Goal: Task Accomplishment & Management: Use online tool/utility

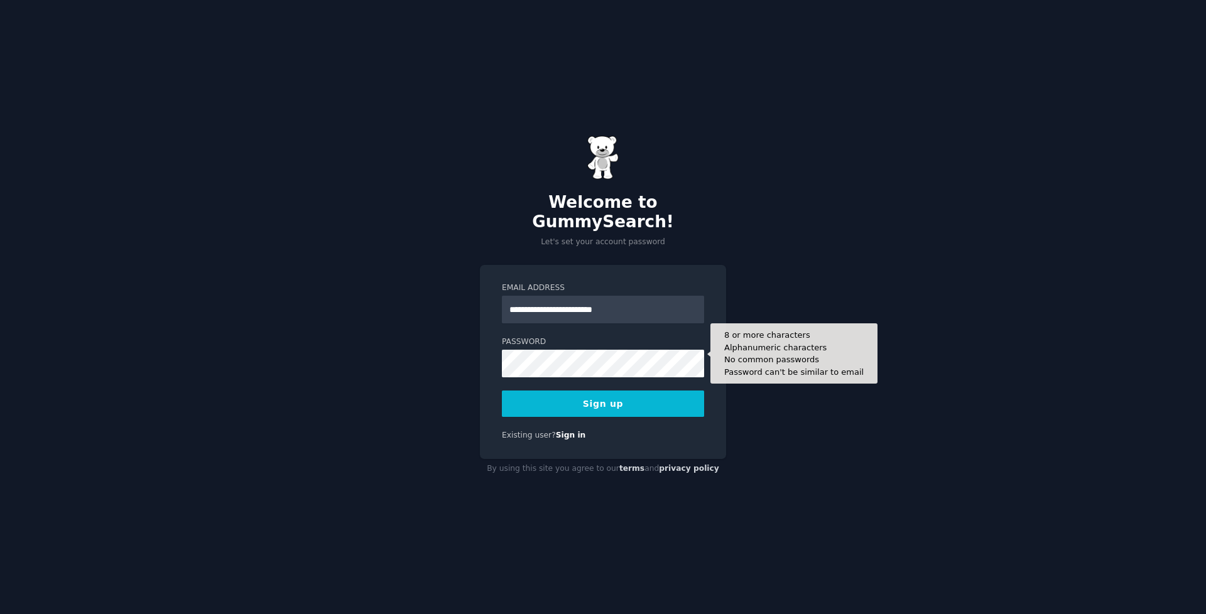
type input "**********"
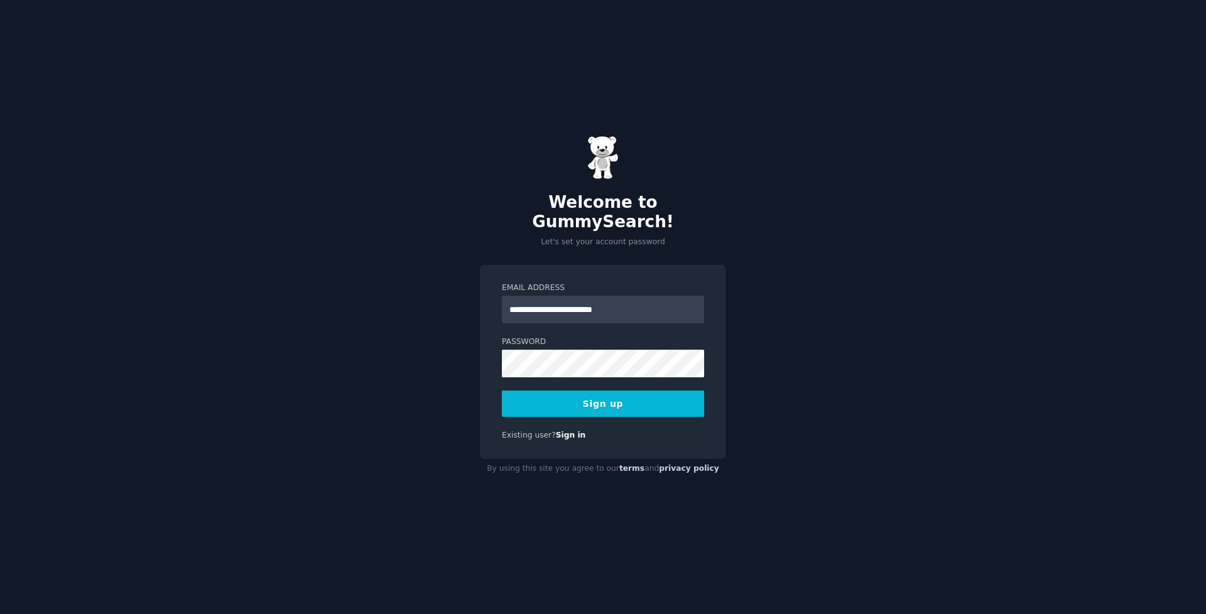
click at [605, 391] on button "Sign up" at bounding box center [603, 404] width 202 height 26
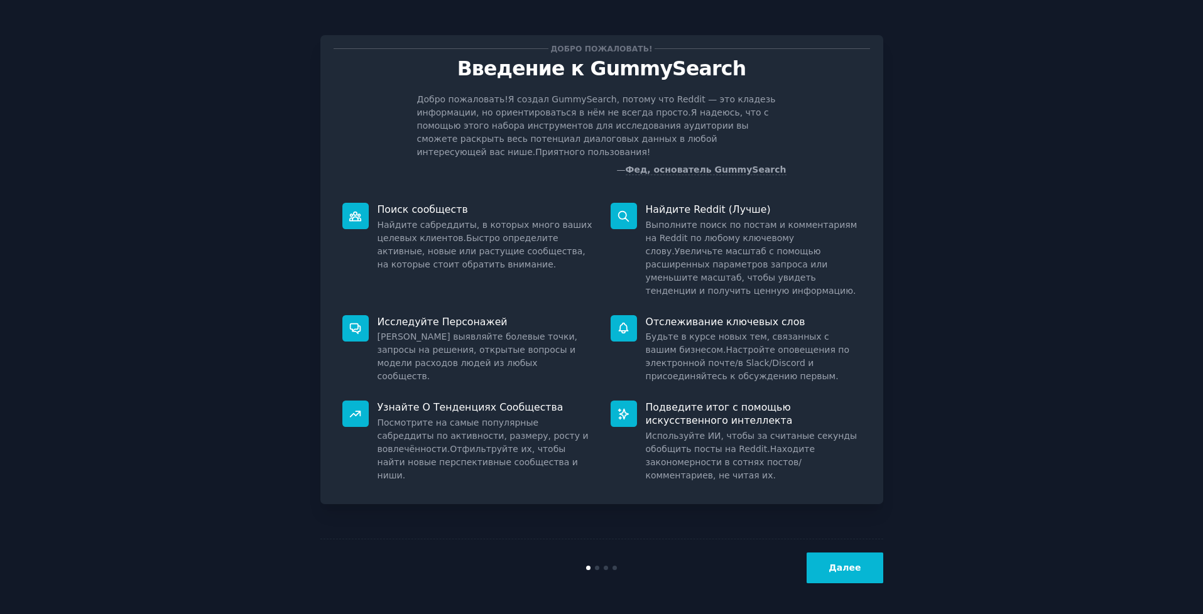
click at [828, 560] on button "Далее" at bounding box center [844, 568] width 76 height 31
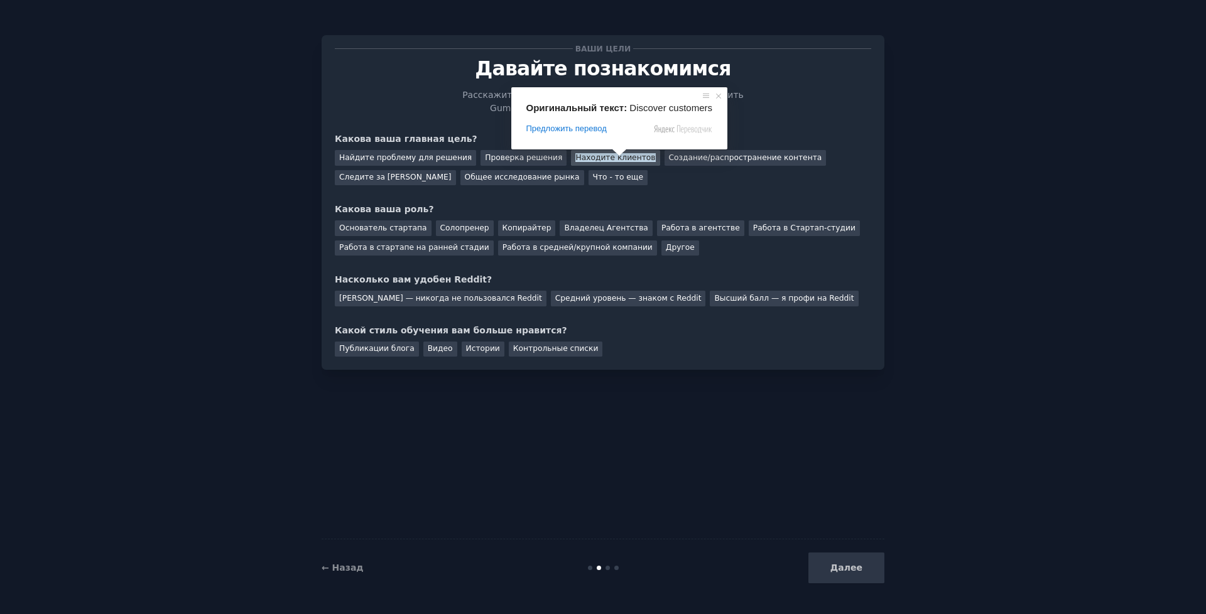
click at [607, 157] on ya-tr-span "Находите клиентов" at bounding box center [615, 157] width 80 height 9
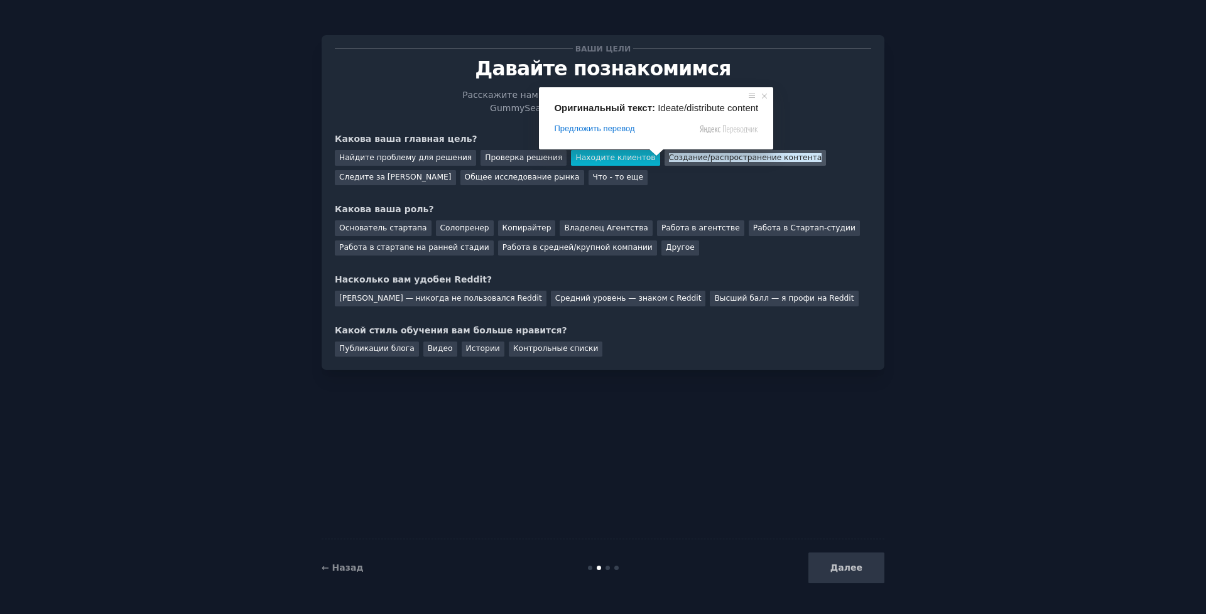
click at [669, 161] on ya-tr-span "Создание/распространение контента" at bounding box center [745, 157] width 153 height 9
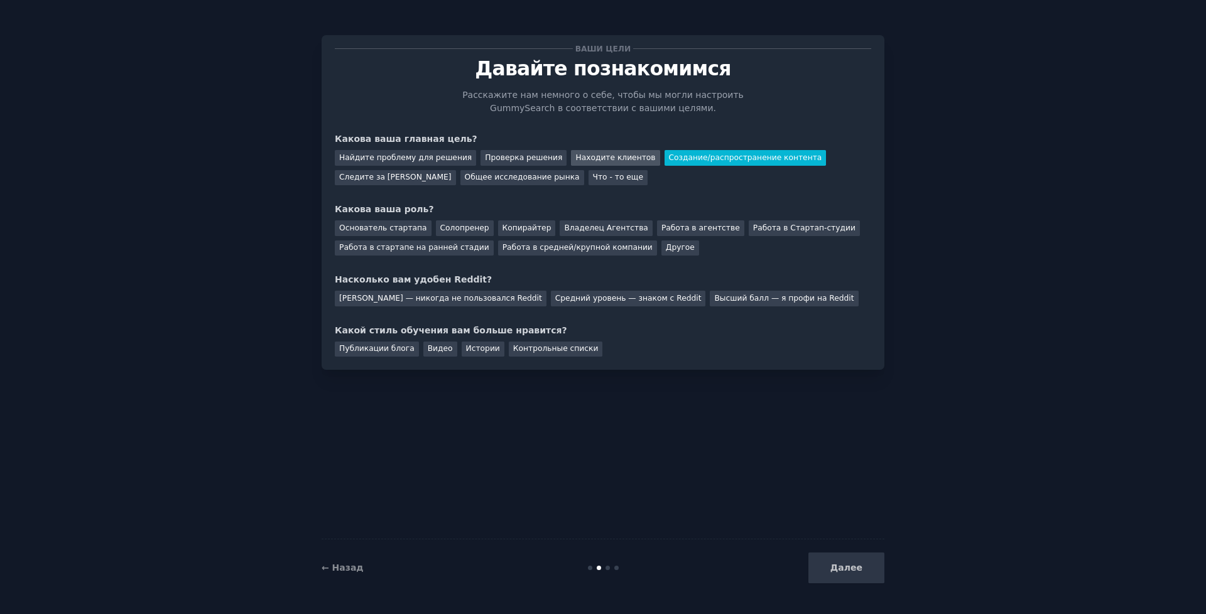
click at [602, 160] on ya-tr-span "Находите клиентов" at bounding box center [615, 157] width 80 height 9
click at [669, 160] on ya-tr-span "Создание/распространение контента" at bounding box center [745, 157] width 153 height 9
click at [666, 251] on ya-tr-span "Другое" at bounding box center [680, 247] width 29 height 9
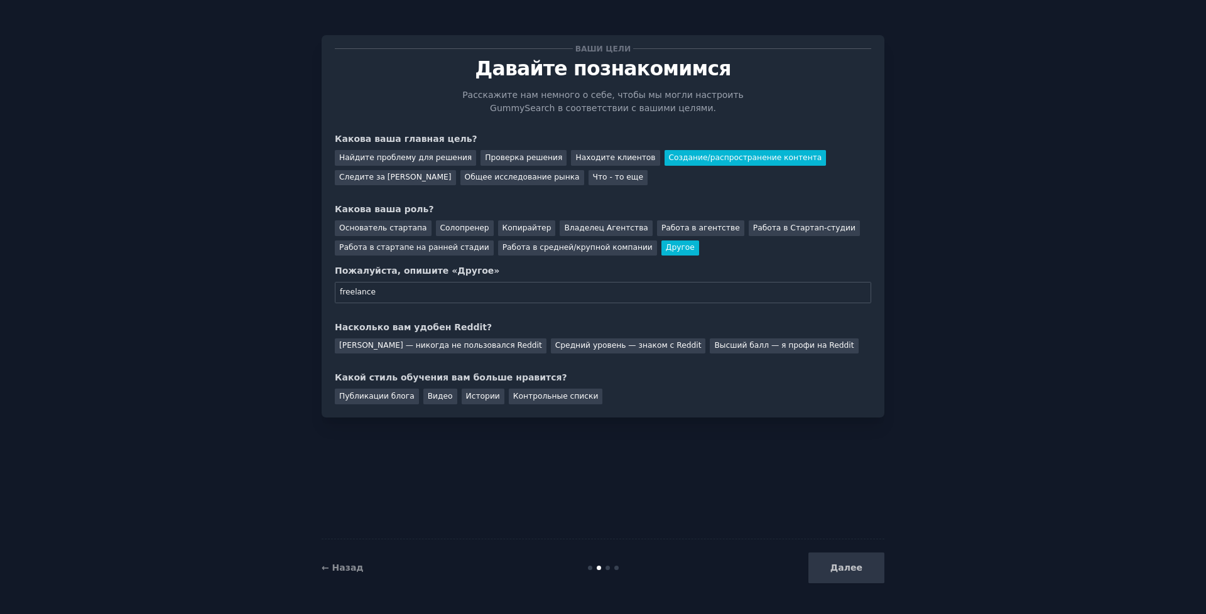
drag, startPoint x: 377, startPoint y: 295, endPoint x: 338, endPoint y: 291, distance: 38.4
click at [338, 291] on input "freelance" at bounding box center [603, 292] width 536 height 21
click at [381, 292] on input "freelance" at bounding box center [603, 292] width 536 height 21
drag, startPoint x: 381, startPoint y: 294, endPoint x: 335, endPoint y: 291, distance: 45.3
click at [335, 291] on input "freelancer" at bounding box center [603, 292] width 536 height 21
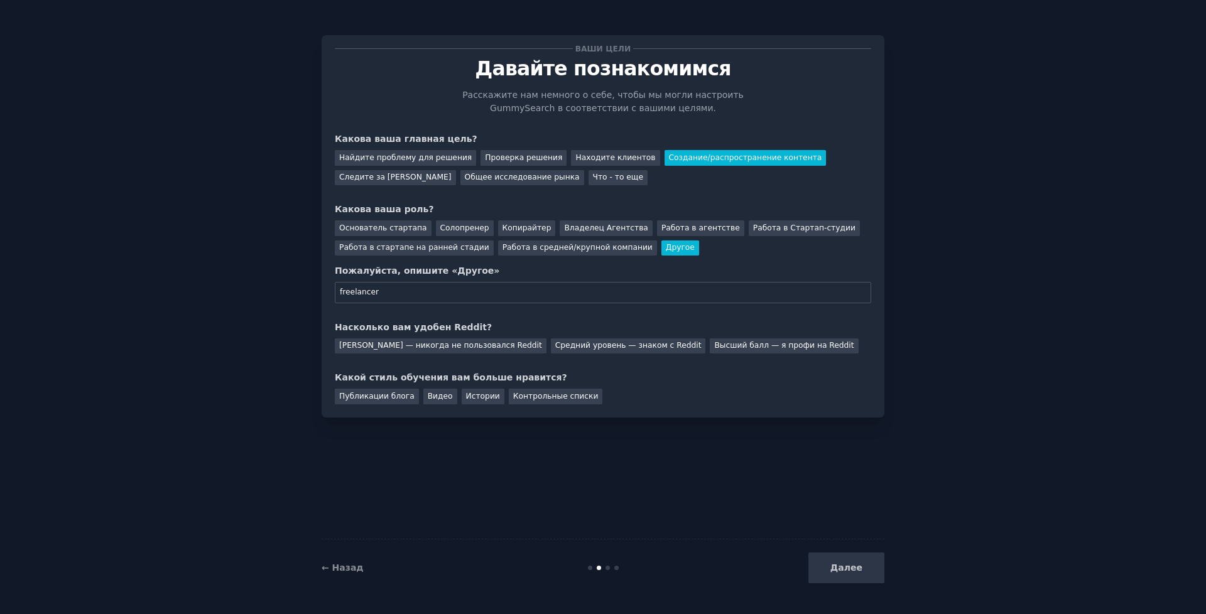
type input "freelancer"
click at [629, 527] on div "Ваши цели [DEMOGRAPHIC_DATA] познакомимся Расскажите нам немного о себе, чтобы …" at bounding box center [603, 307] width 563 height 579
click at [388, 345] on body "Ваши цели [DEMOGRAPHIC_DATA] познакомимся Расскажите нам немного о себе, чтобы …" at bounding box center [603, 307] width 1206 height 614
click at [391, 343] on ya-tr-span "[PERSON_NAME] — никогда не пользовался Reddit" at bounding box center [440, 345] width 203 height 9
click at [384, 400] on ya-tr-span "Публикации блога" at bounding box center [376, 396] width 75 height 9
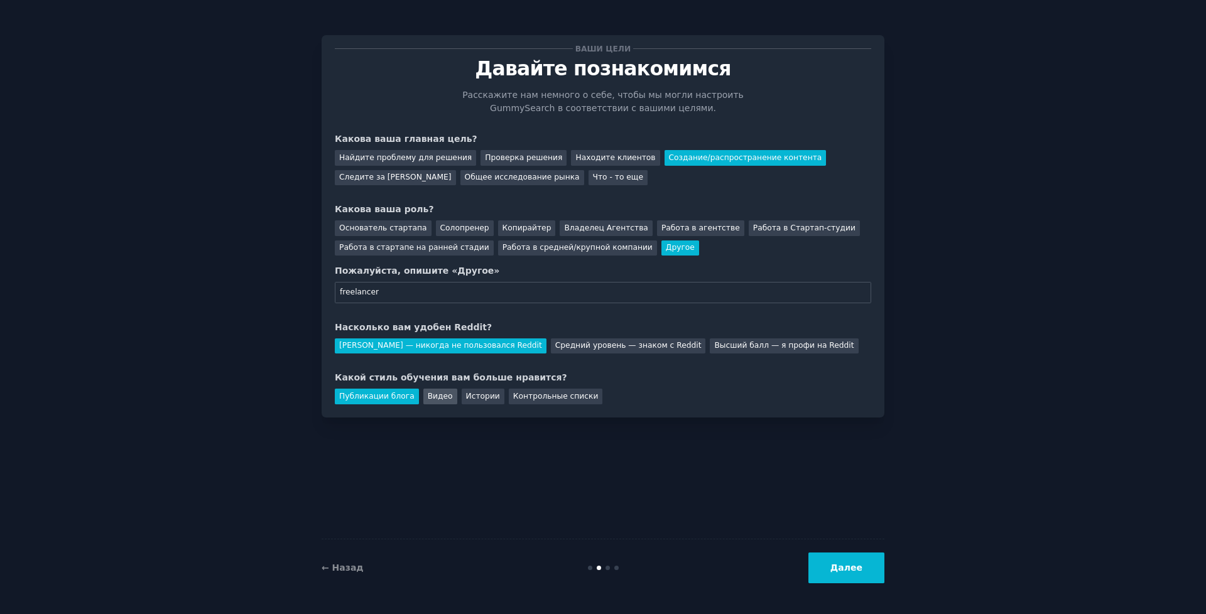
click at [428, 400] on ya-tr-span "Видео" at bounding box center [440, 396] width 25 height 9
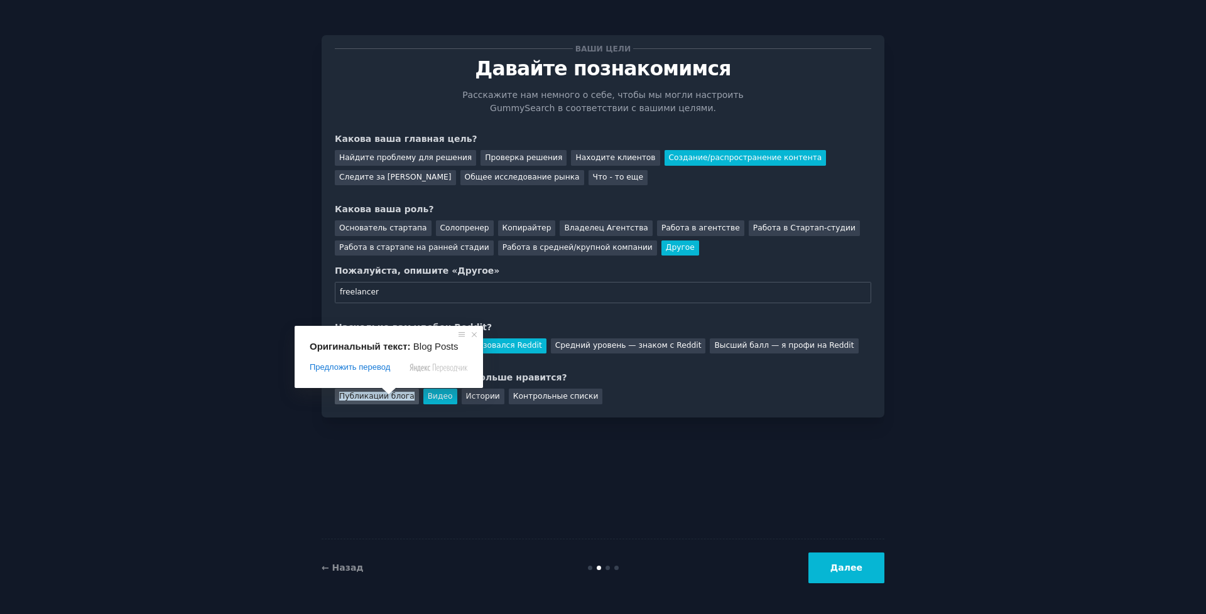
click at [387, 395] on span at bounding box center [389, 391] width 16 height 8
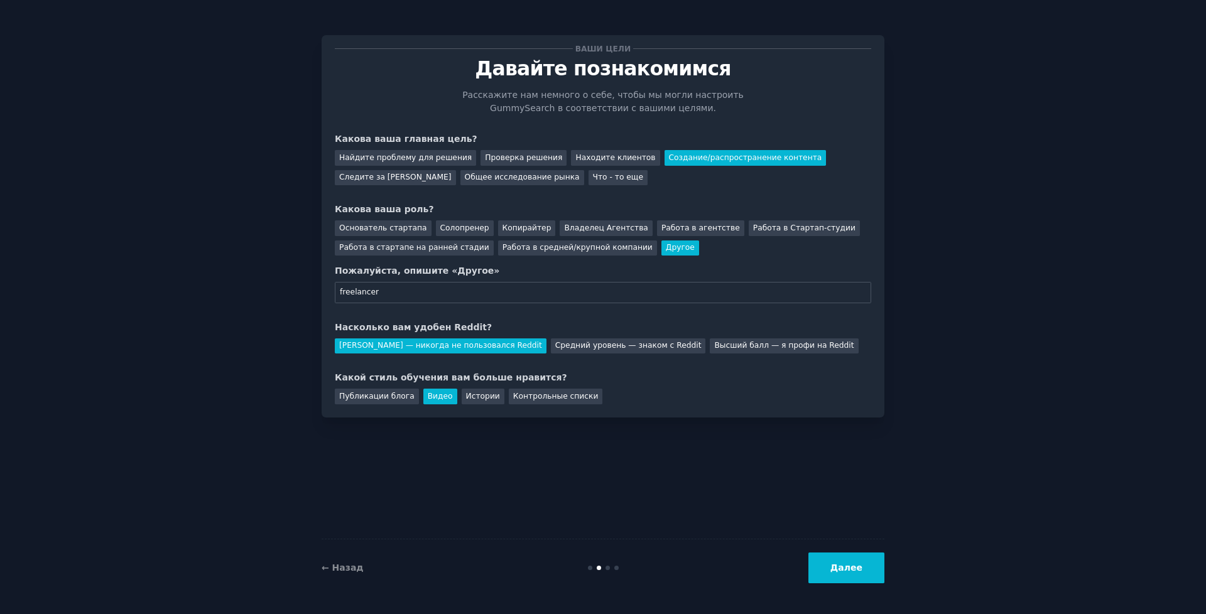
click at [854, 576] on button "Далее" at bounding box center [846, 568] width 76 height 31
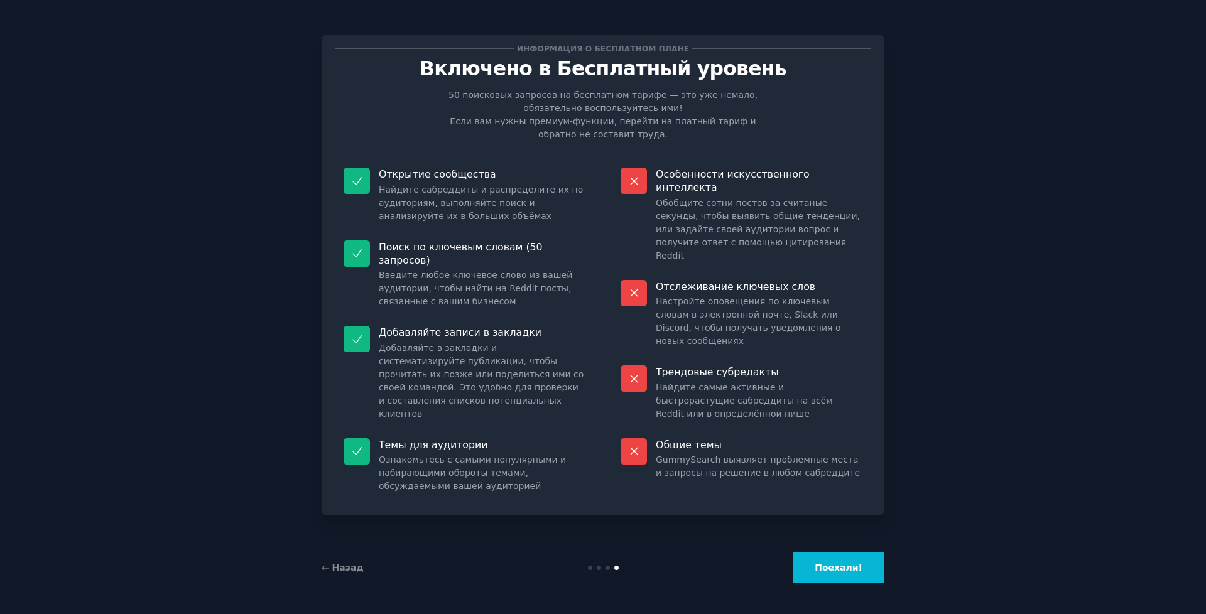
click at [866, 569] on button "Поехали!" at bounding box center [838, 568] width 92 height 31
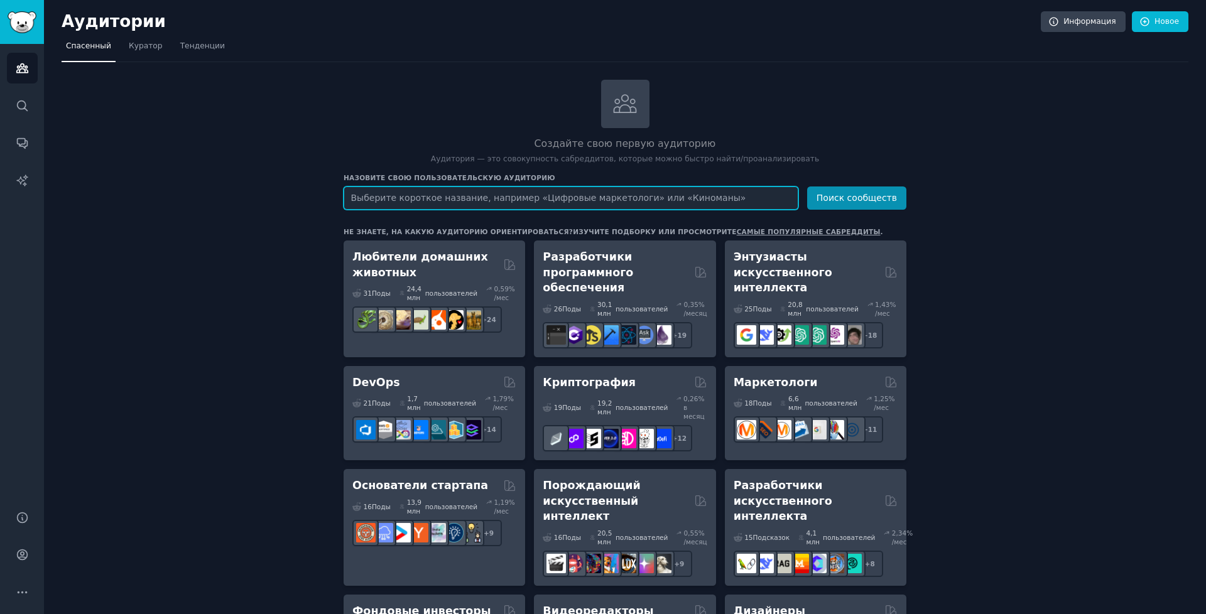
click at [403, 202] on input "text" at bounding box center [570, 198] width 455 height 23
paste input "NSFW"
type input "NSFW"
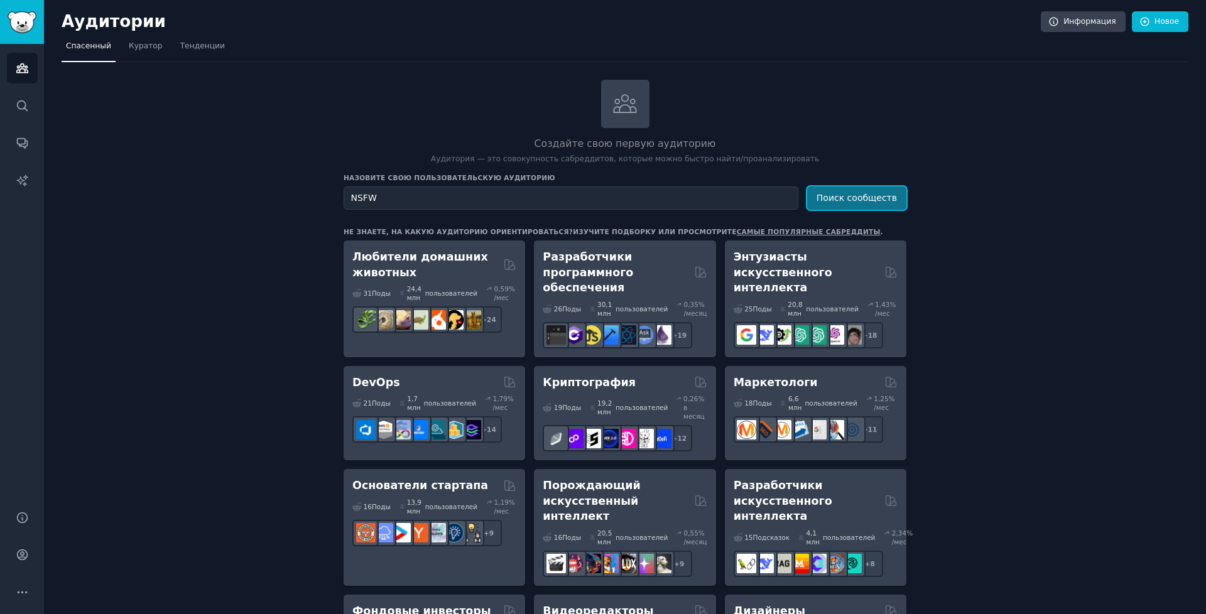
click at [851, 196] on ya-tr-span "Поиск сообществ" at bounding box center [856, 198] width 80 height 10
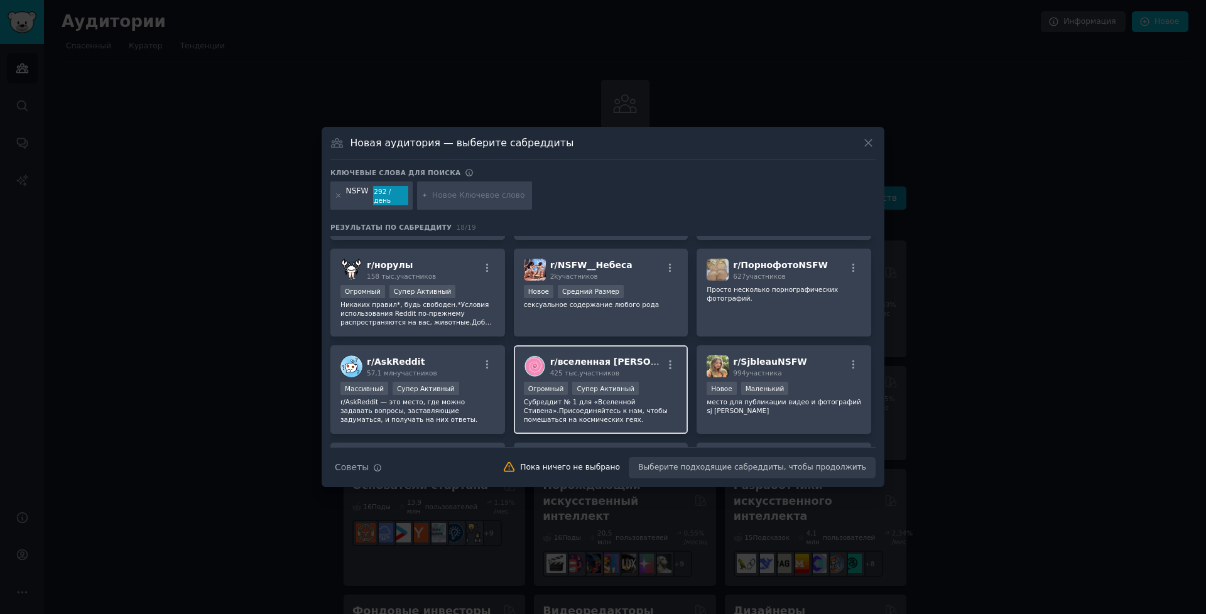
scroll to position [63, 0]
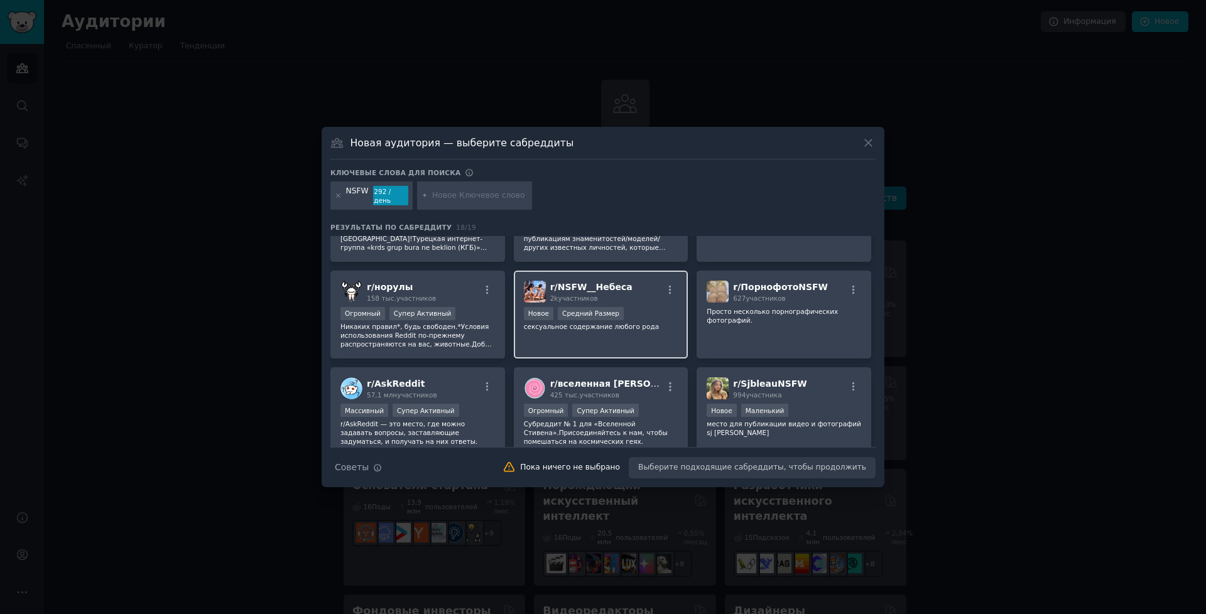
click at [643, 345] on div "r/ NSFW__Небеса 2k участников Новое Средний Размер сексуальное содержание любог…" at bounding box center [601, 315] width 175 height 89
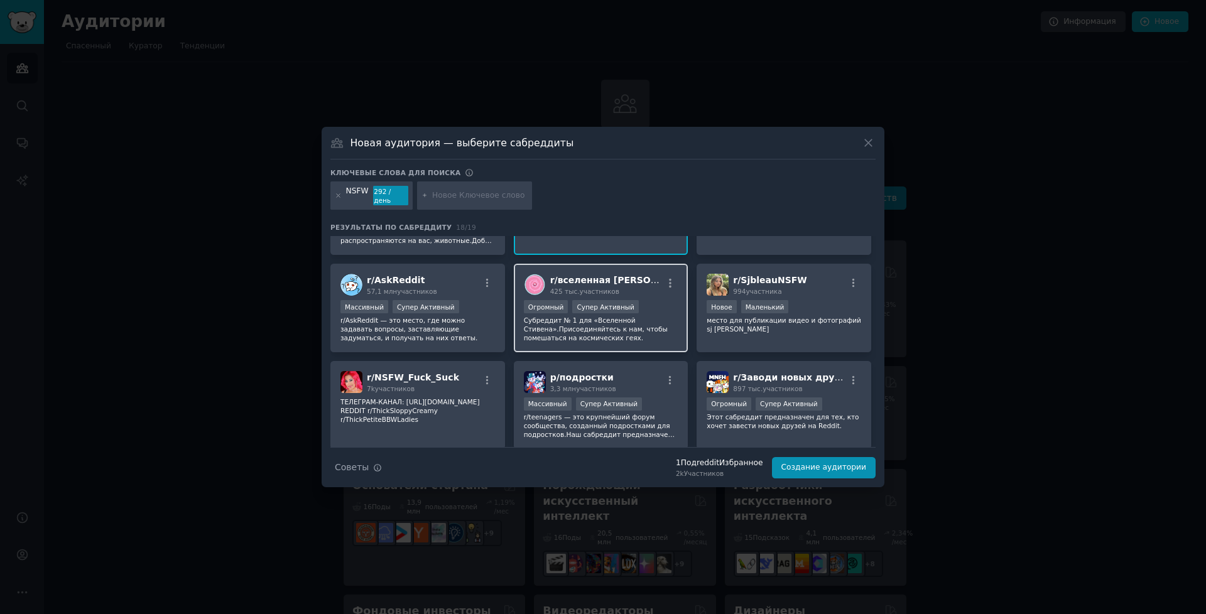
scroll to position [188, 0]
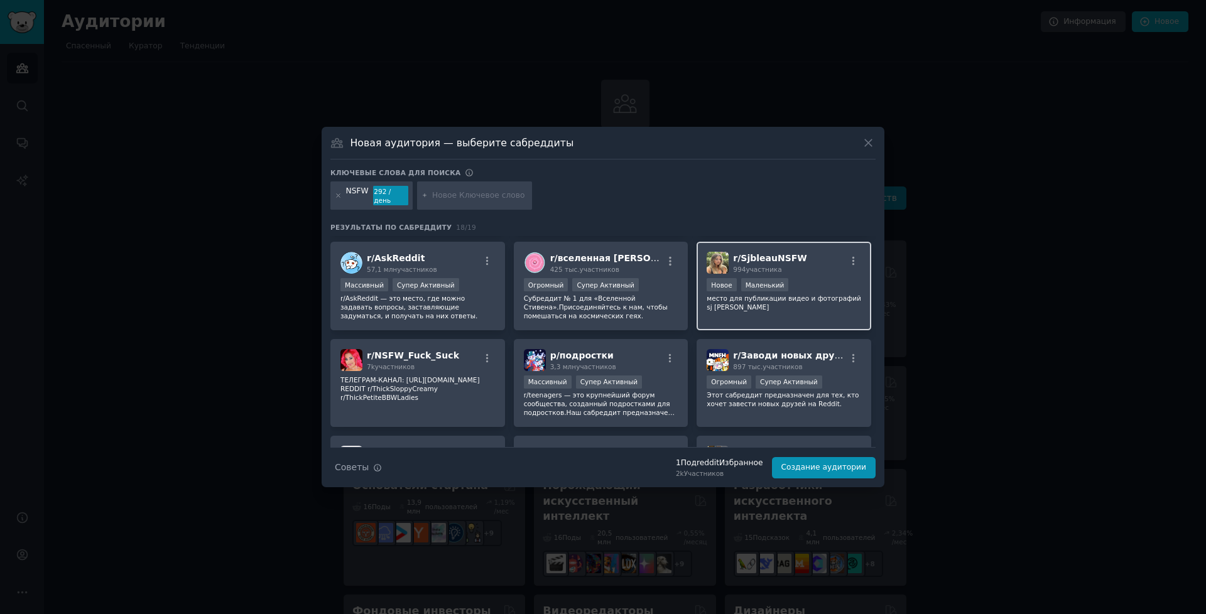
click at [720, 313] on div "r/ SjbleauNSFW 994 участника Новое Маленький место для публикации видео и фотог…" at bounding box center [783, 286] width 175 height 89
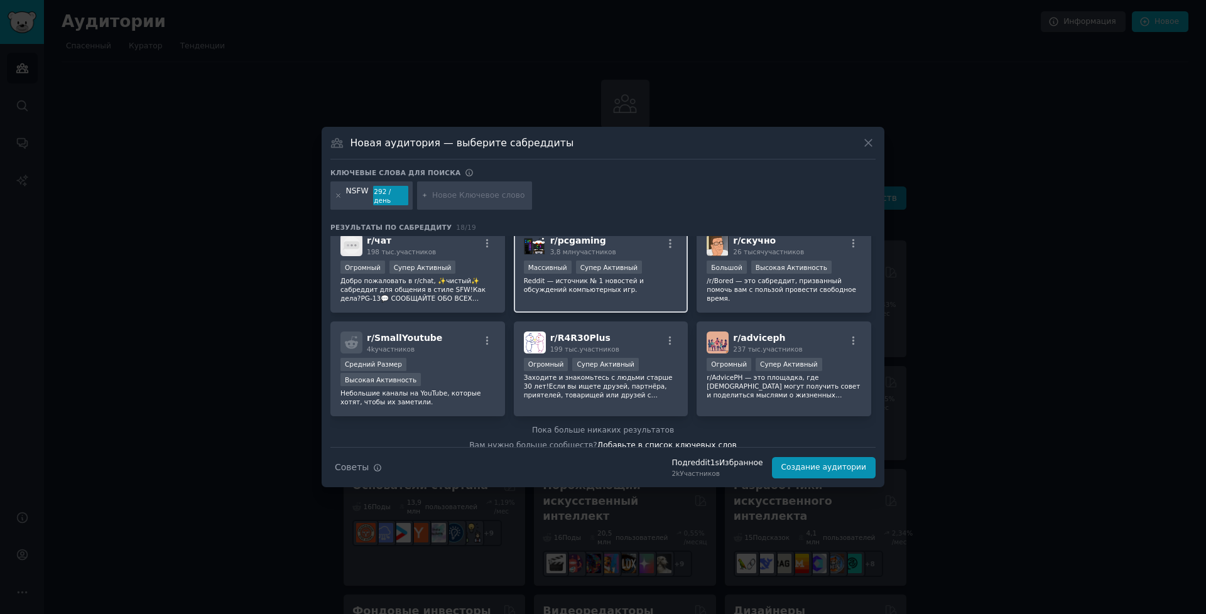
scroll to position [406, 0]
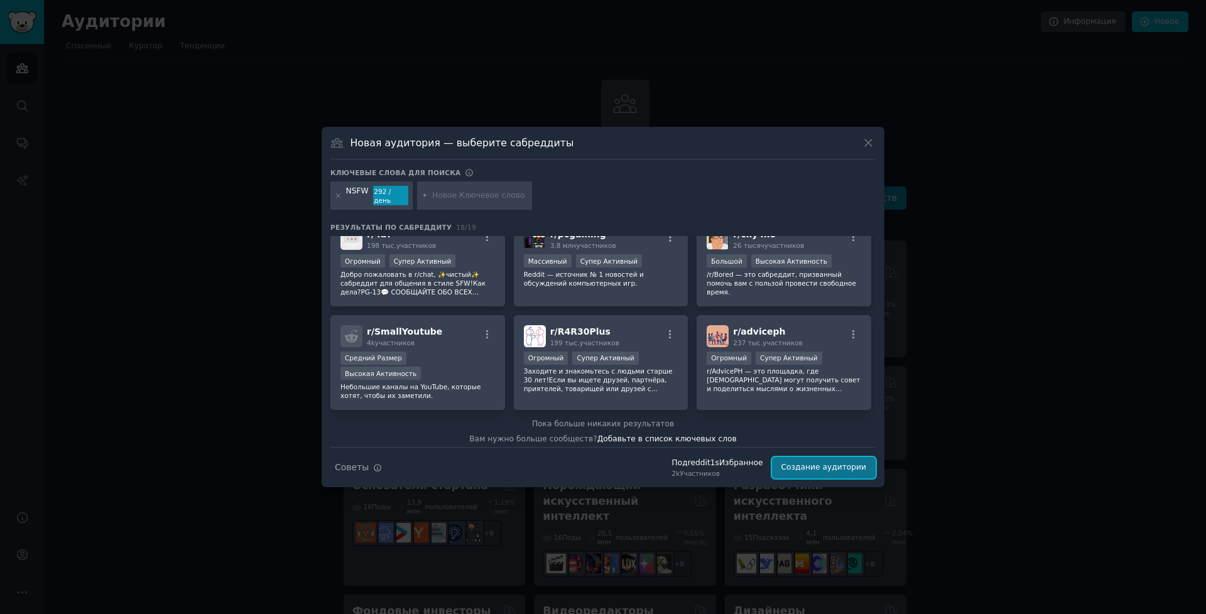
click at [799, 463] on ya-tr-span "Создание аудитории" at bounding box center [823, 467] width 85 height 9
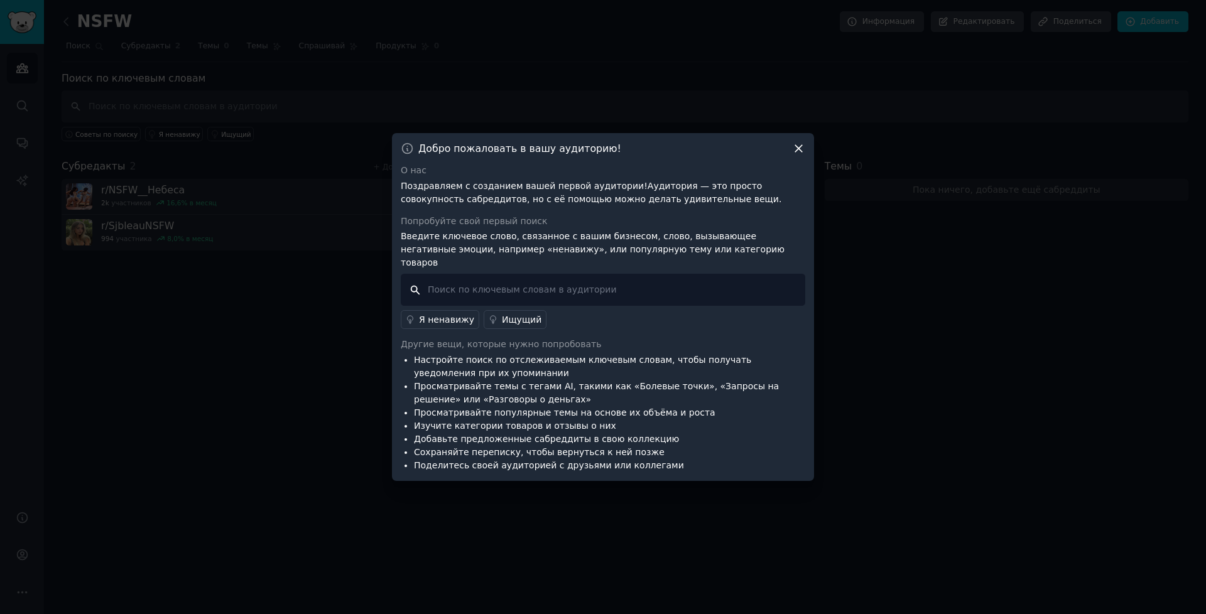
click at [561, 281] on input "text" at bounding box center [603, 290] width 404 height 32
paste input "NSFW"
type input "NSFW"
click at [520, 315] on ya-tr-span "Ищущий" at bounding box center [522, 320] width 40 height 10
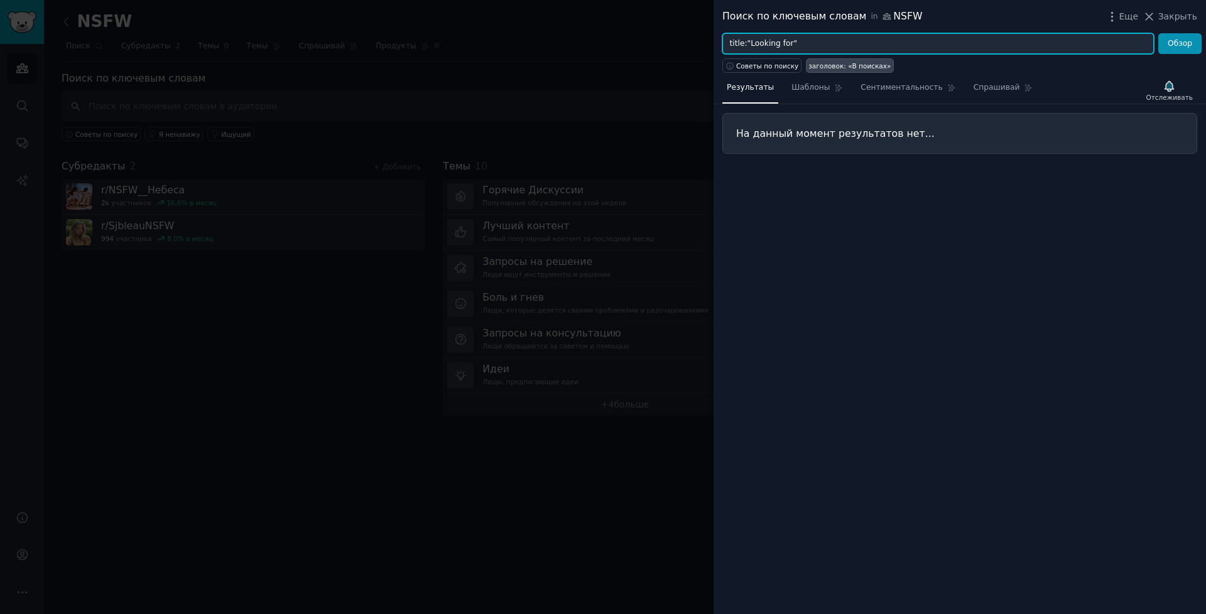
click at [940, 48] on input "title:"Looking for"" at bounding box center [937, 43] width 431 height 21
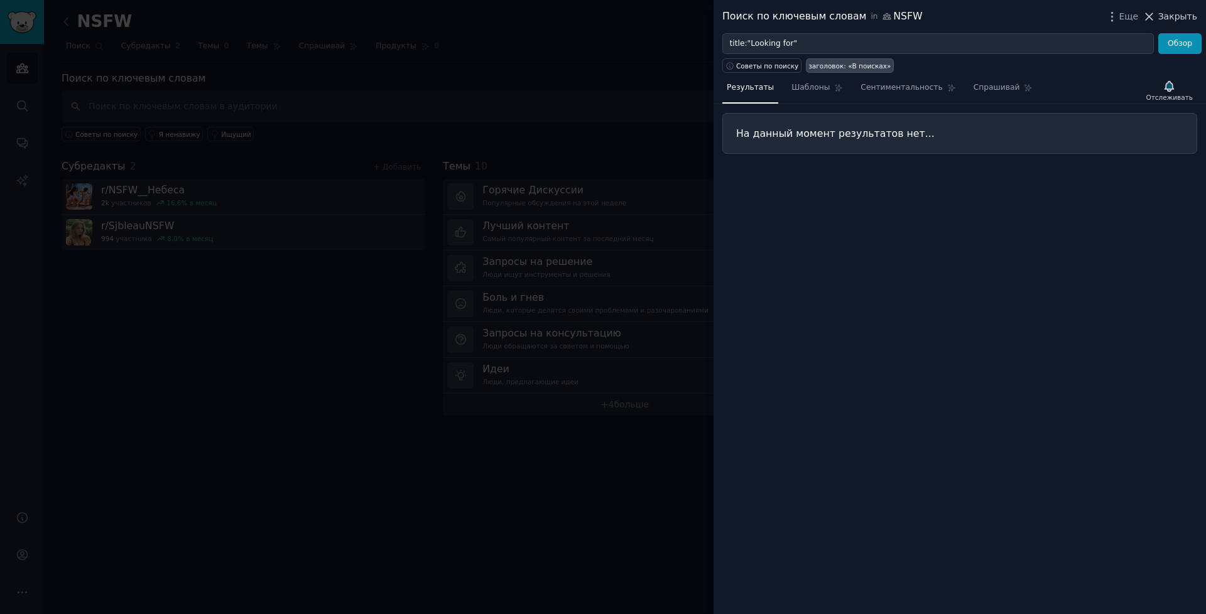
click at [1152, 14] on icon at bounding box center [1148, 16] width 7 height 7
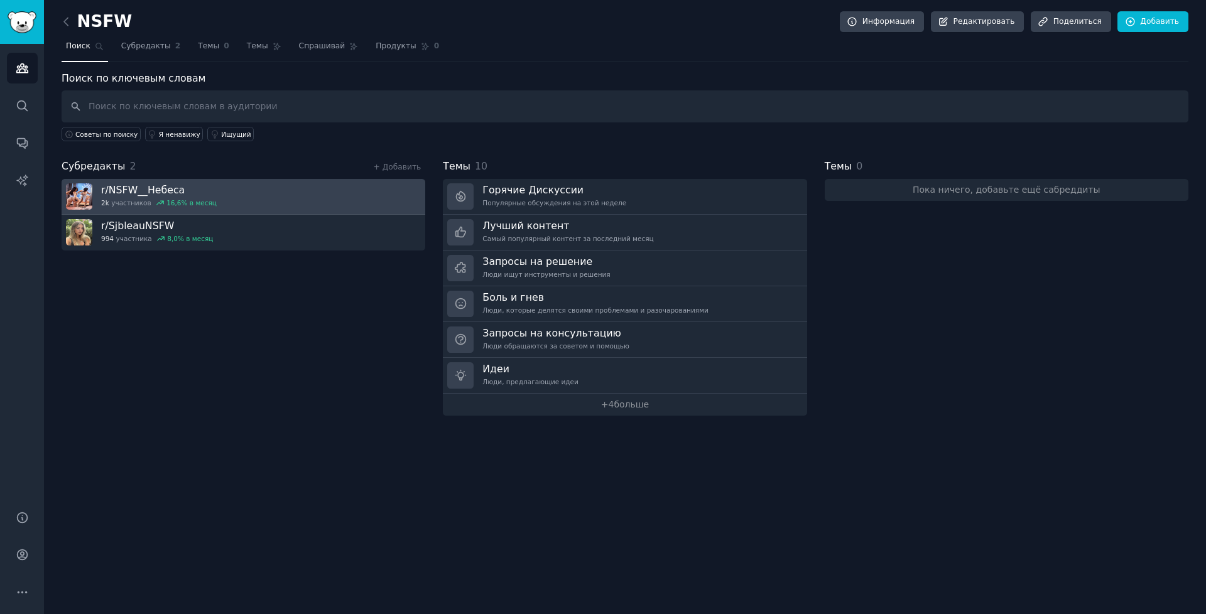
click at [234, 206] on link "r/ NSFW__Небеса 2k участников 16,6 % в месяц" at bounding box center [244, 197] width 364 height 36
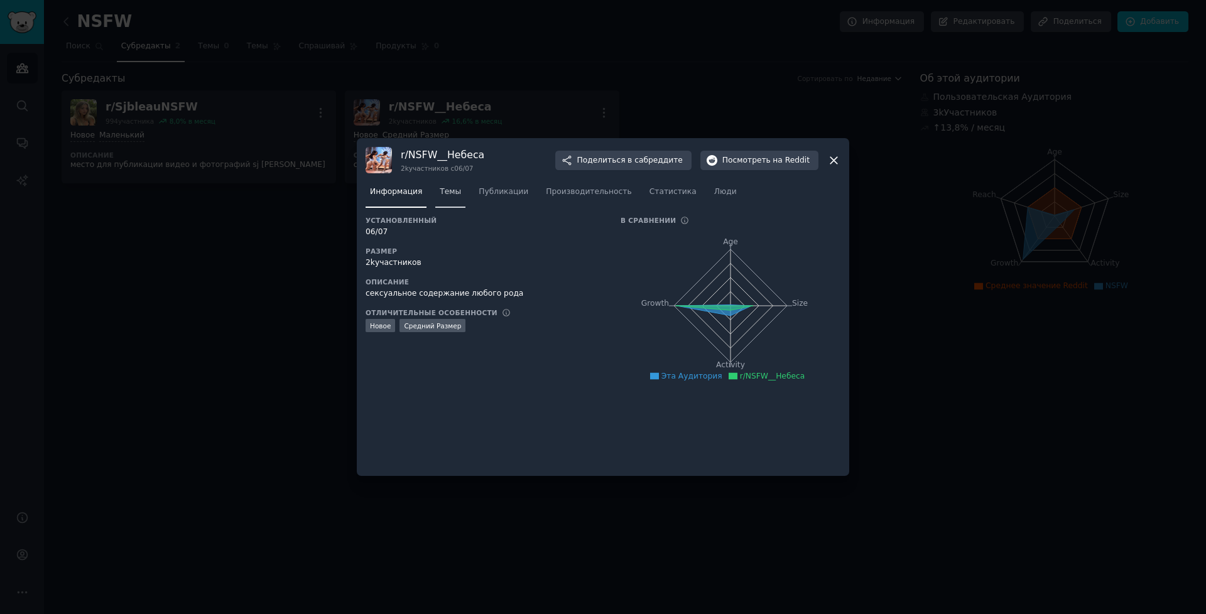
click at [441, 189] on ya-tr-span "Темы" at bounding box center [450, 191] width 21 height 9
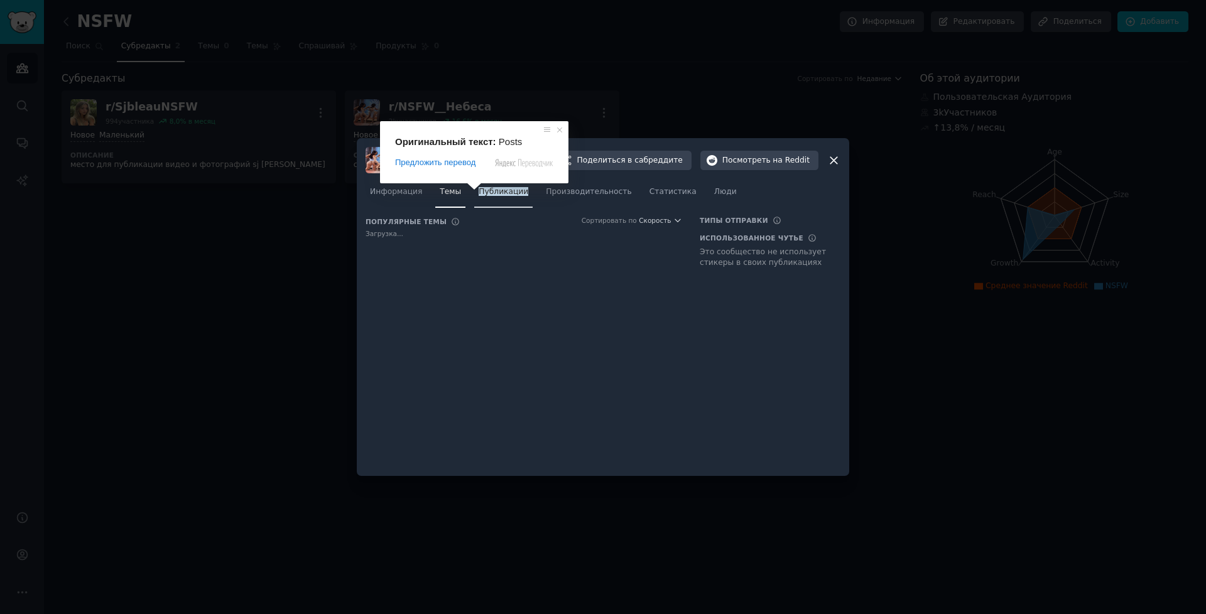
click at [484, 189] on ya-tr-span "Публикации" at bounding box center [504, 191] width 50 height 9
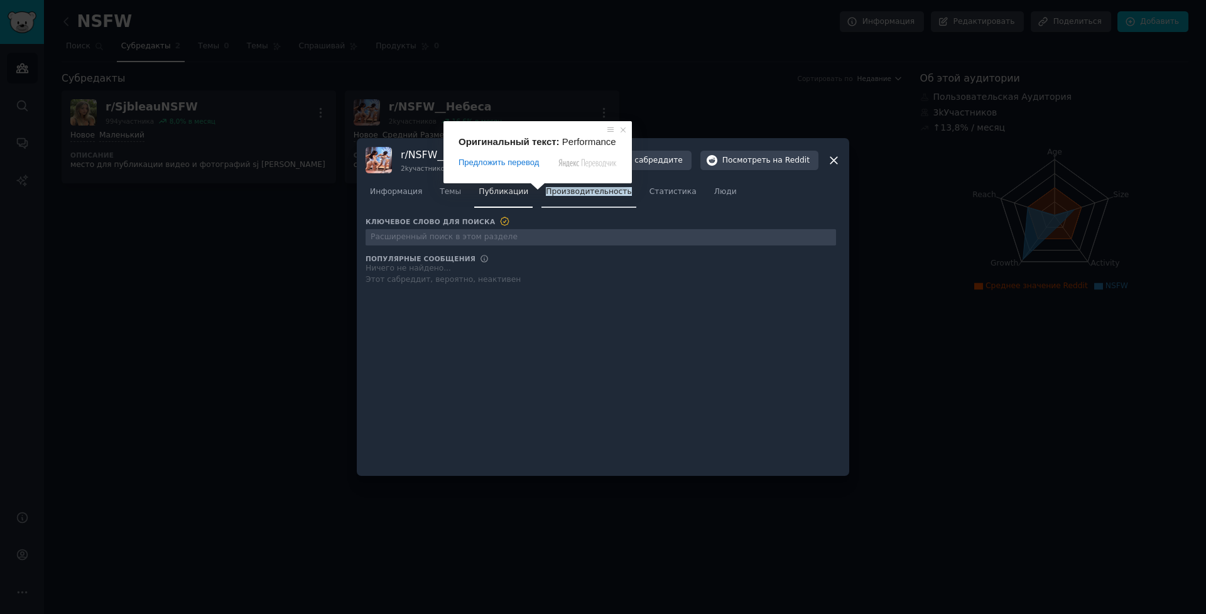
click at [559, 194] on ya-tr-span "Производительность" at bounding box center [588, 191] width 85 height 9
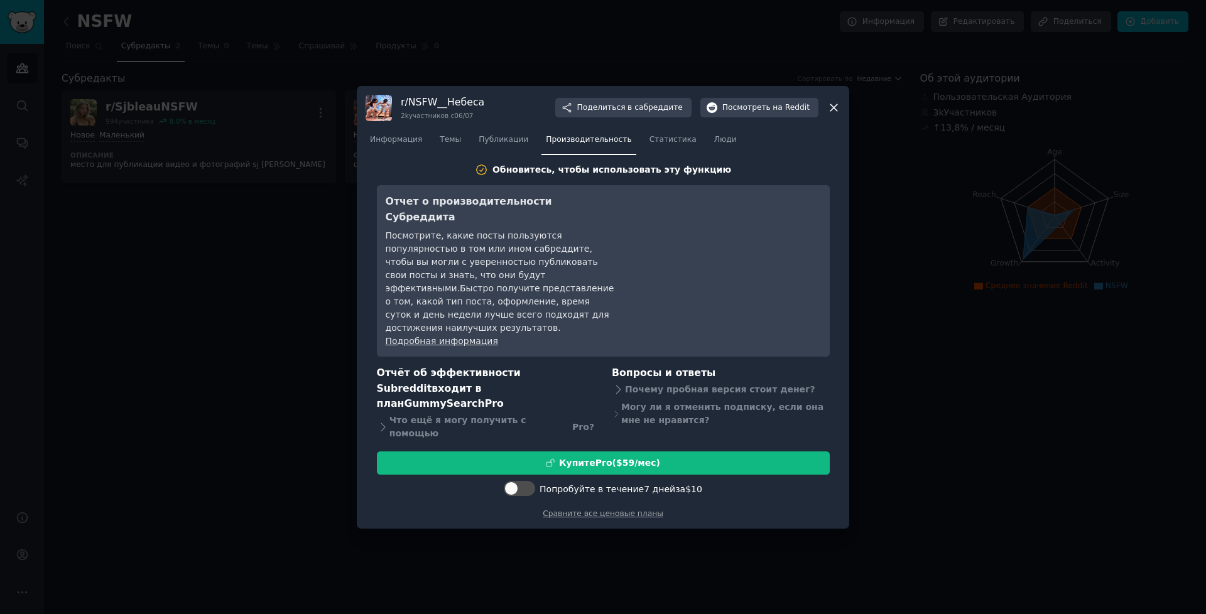
click at [835, 111] on icon at bounding box center [833, 107] width 7 height 7
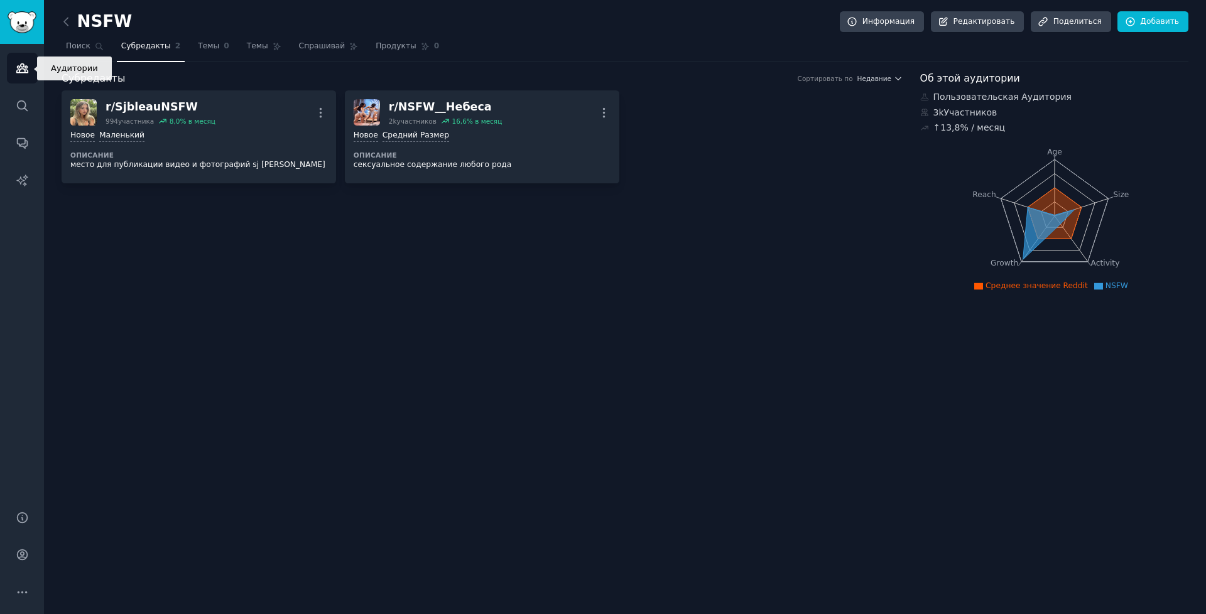
click at [23, 63] on icon "Боковая панель" at bounding box center [22, 68] width 13 height 13
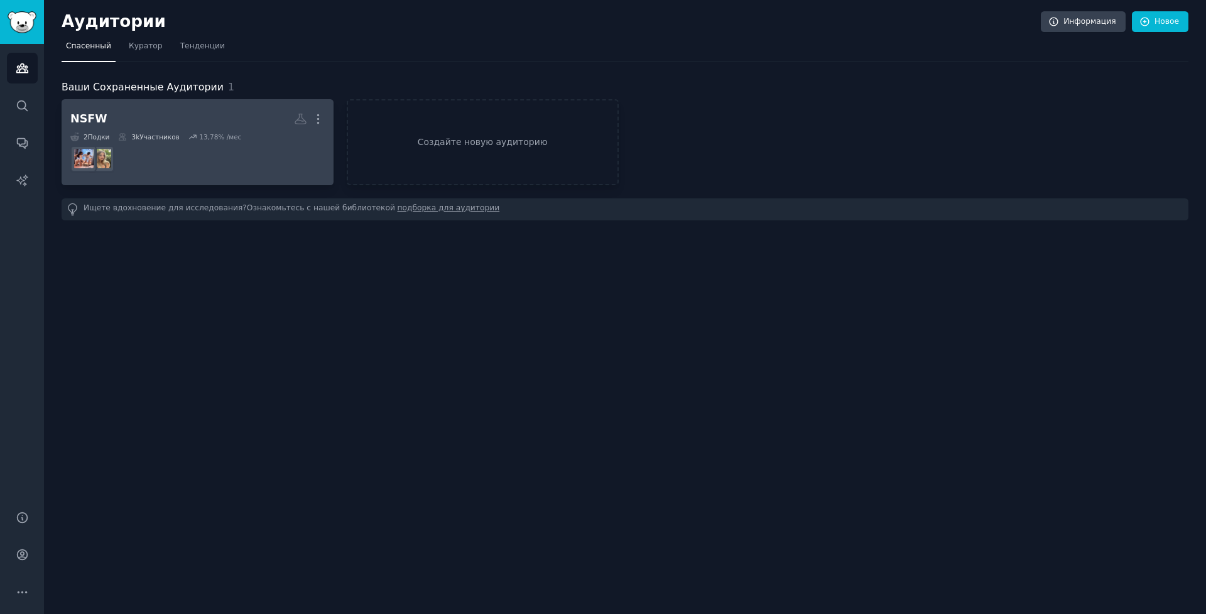
click at [153, 172] on dd at bounding box center [197, 158] width 254 height 35
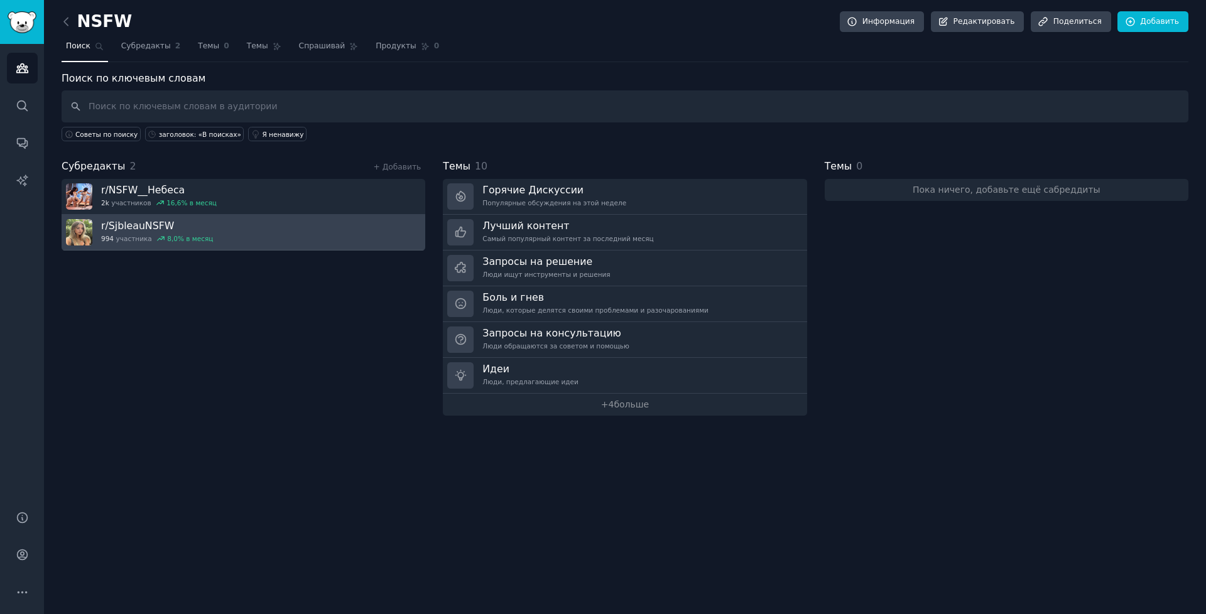
click at [235, 225] on link "r/ SjbleauNSFW 994 участника 8,0 % в месяц" at bounding box center [244, 233] width 364 height 36
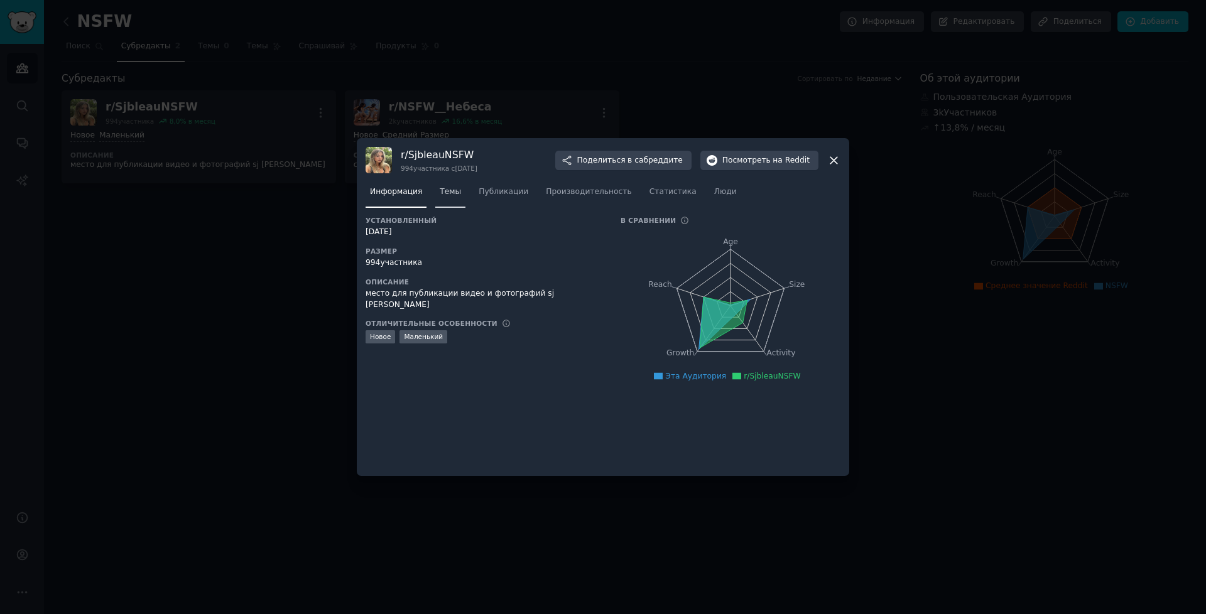
click at [441, 196] on ya-tr-span "Темы" at bounding box center [450, 191] width 21 height 9
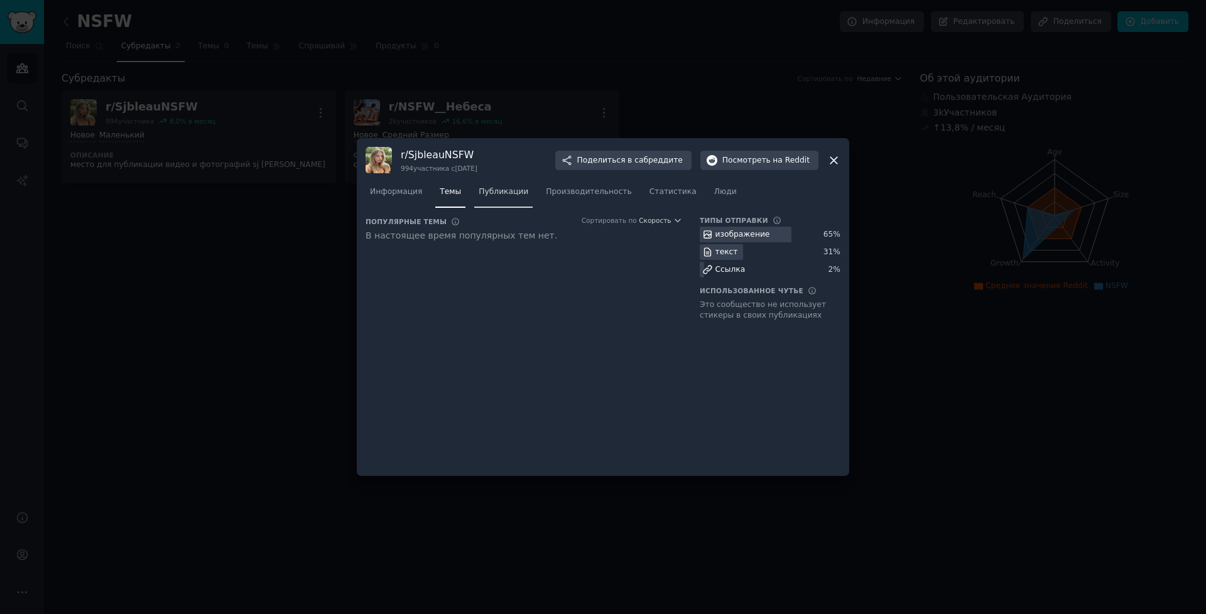
click at [484, 198] on link "Публикации" at bounding box center [503, 195] width 58 height 26
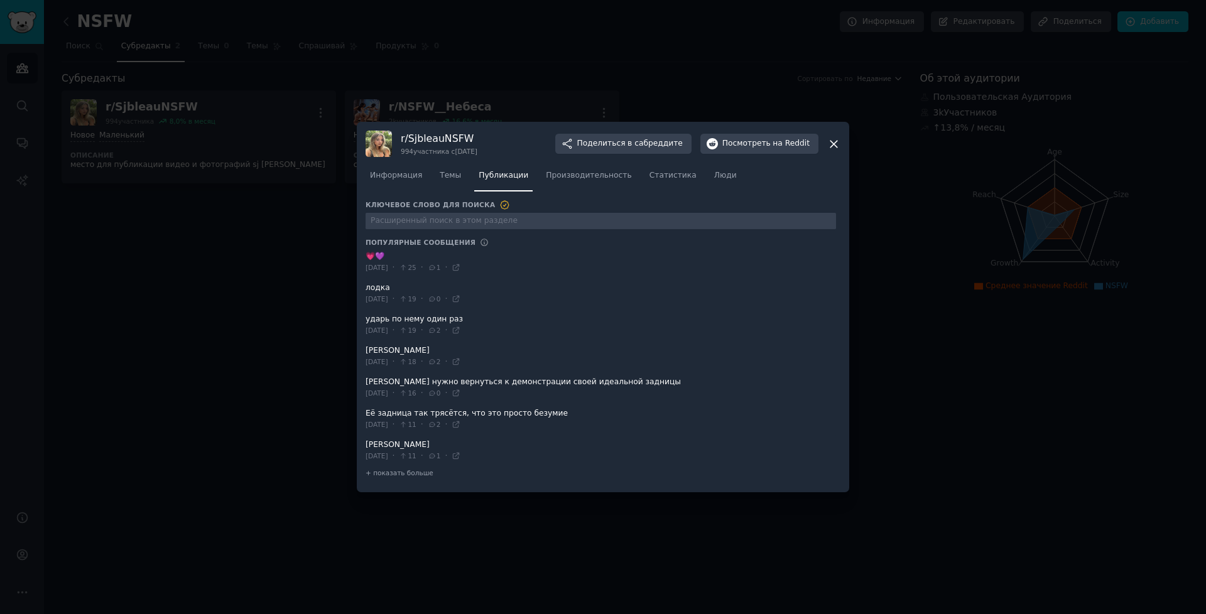
click at [727, 160] on div "Информация Темы Публикации Производительность Статистика Люди" at bounding box center [602, 178] width 475 height 43
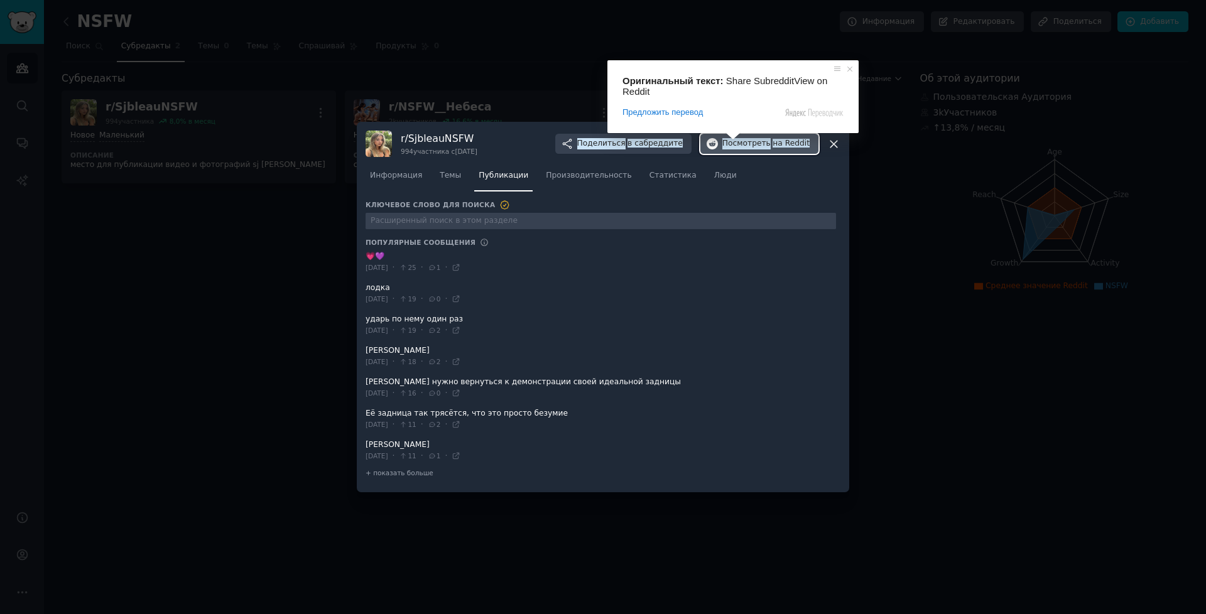
click at [735, 144] on body "Аудитории Поиск Разговоры Отчеты искусственного Интеллекта Справка Учетная запи…" at bounding box center [603, 307] width 1206 height 614
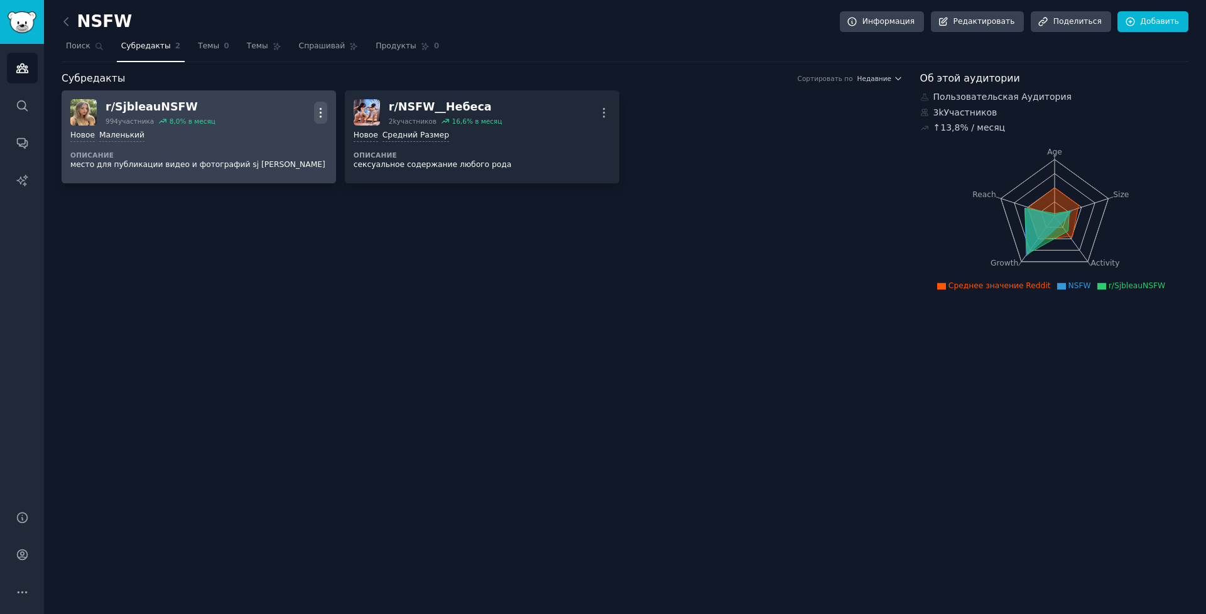
click at [323, 109] on icon "button" at bounding box center [320, 112] width 13 height 13
click at [188, 139] on div "Новое Маленький" at bounding box center [198, 136] width 257 height 12
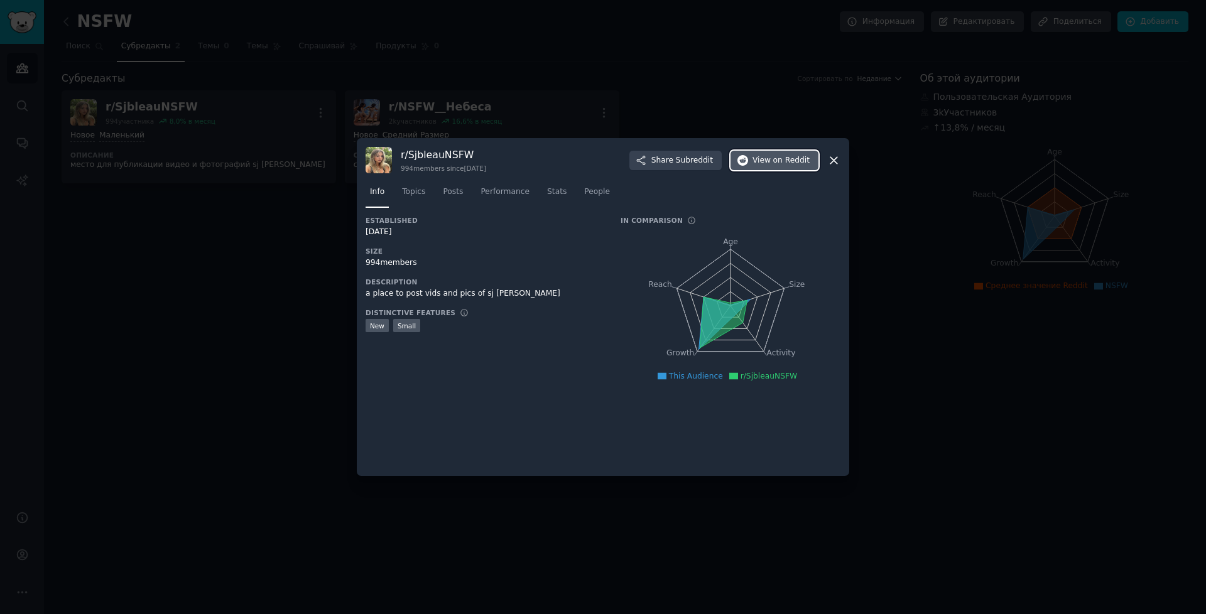
click at [788, 159] on span "on Reddit" at bounding box center [791, 160] width 36 height 11
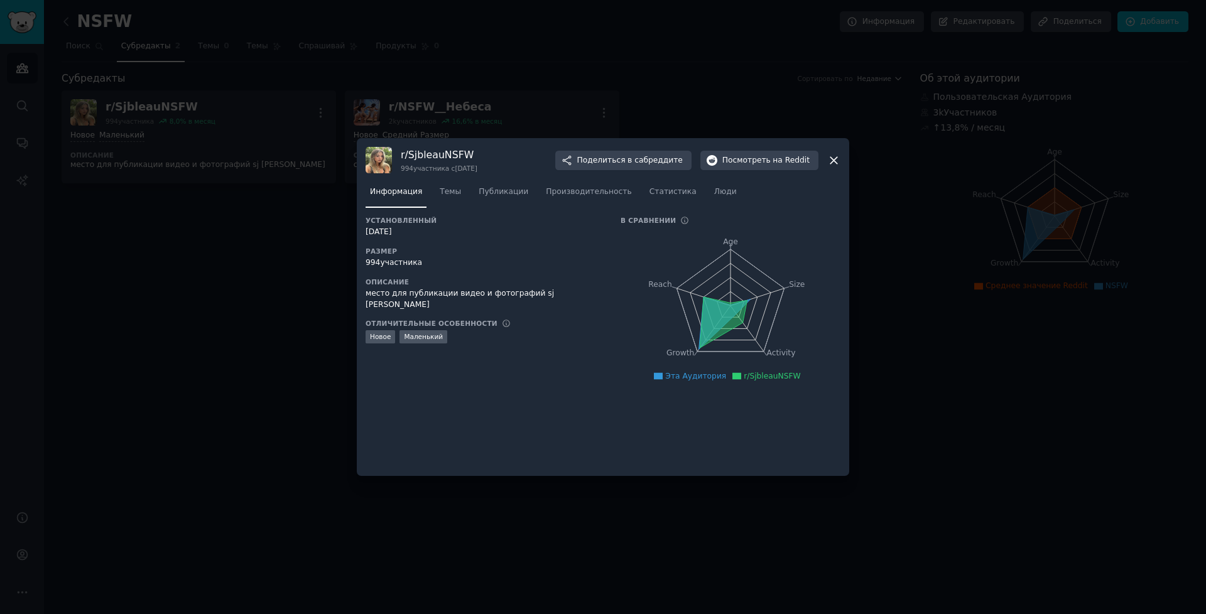
click at [838, 159] on icon at bounding box center [833, 160] width 13 height 13
